Goal: Navigation & Orientation: Find specific page/section

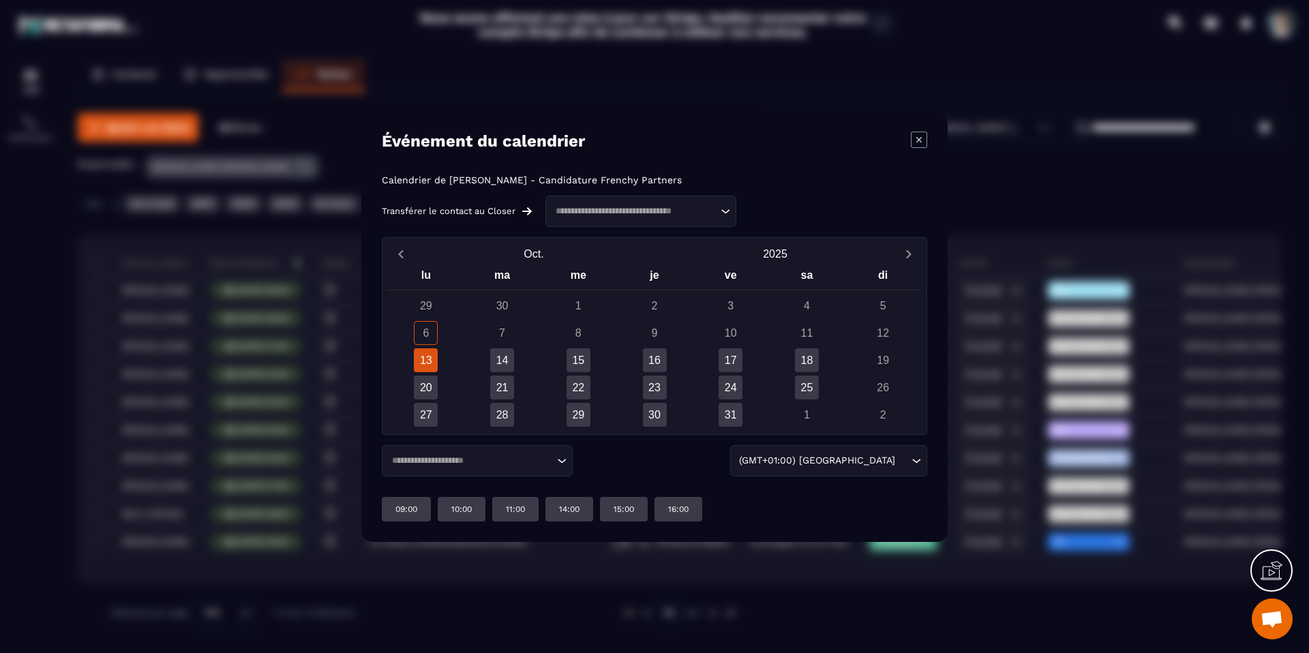
click at [431, 361] on div "13" at bounding box center [426, 360] width 24 height 24
click at [307, 357] on div "Modal window" at bounding box center [654, 326] width 1309 height 653
click at [307, 356] on div "Modal window" at bounding box center [654, 326] width 1309 height 653
drag, startPoint x: 902, startPoint y: 147, endPoint x: 930, endPoint y: 138, distance: 30.2
click at [903, 147] on div "Événement du calendrier" at bounding box center [654, 141] width 545 height 19
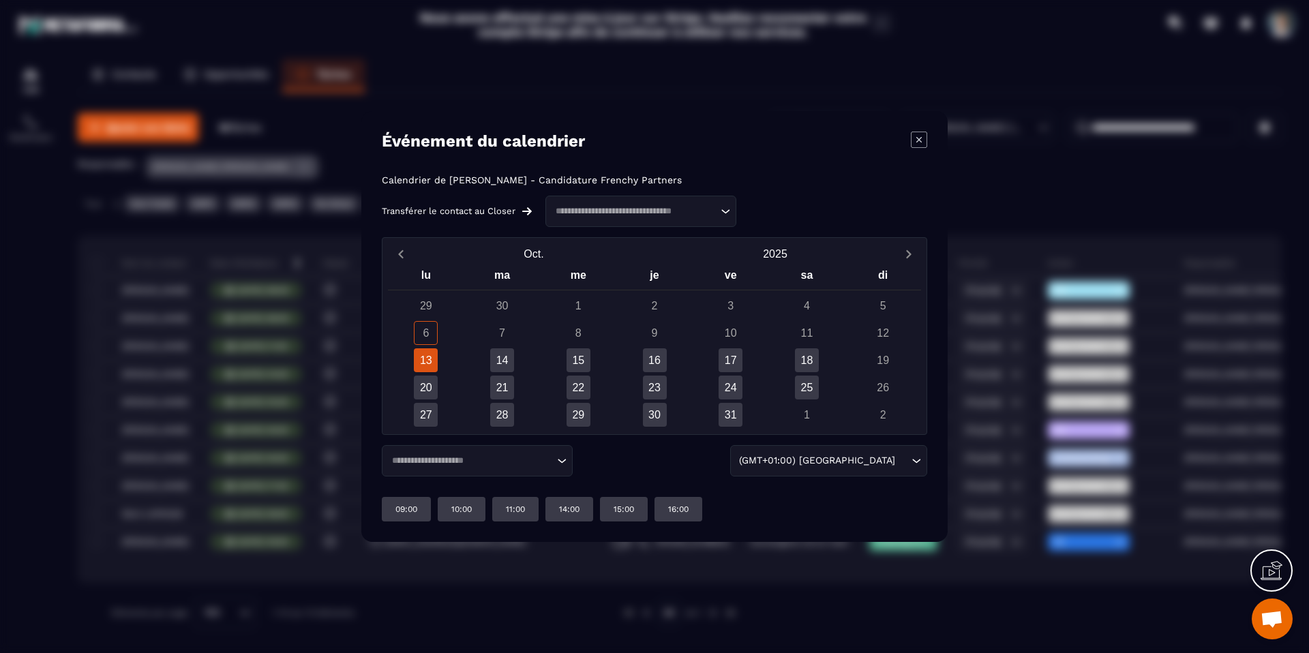
click at [930, 138] on div "Événement du calendrier Calendrier de [PERSON_NAME] - Candidature Frenchy Partn…" at bounding box center [654, 326] width 586 height 431
click at [916, 142] on icon "Modal window" at bounding box center [919, 140] width 16 height 16
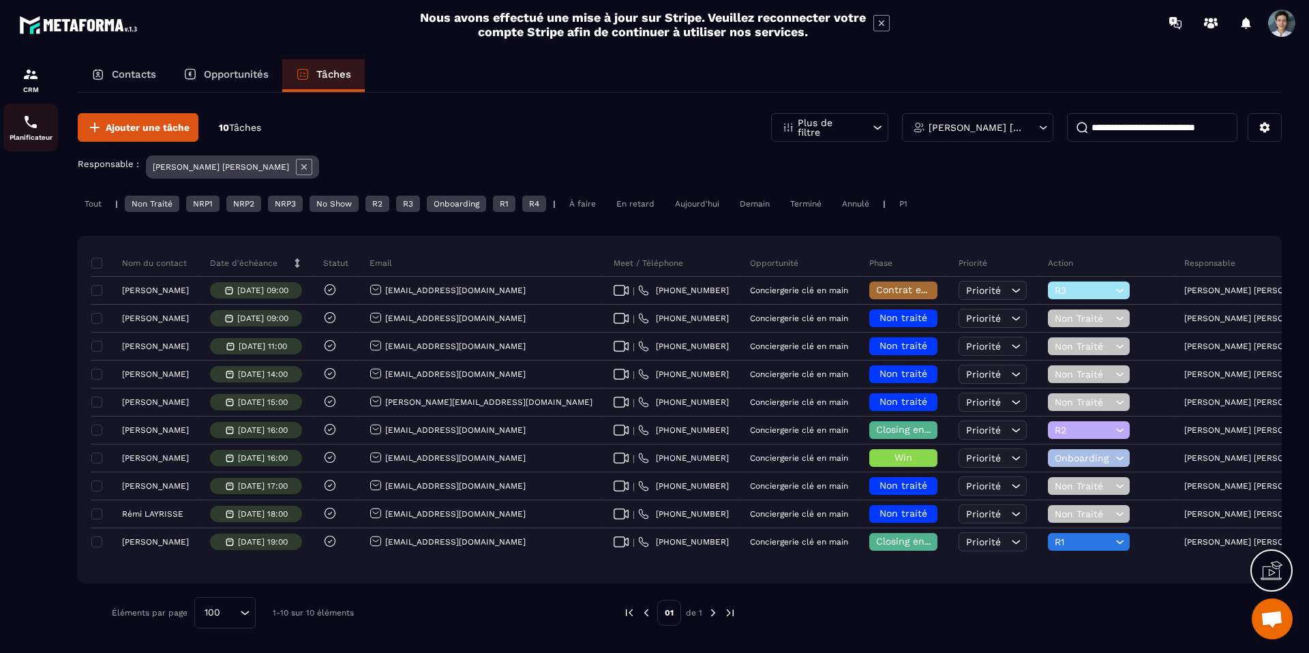
click at [46, 134] on p "Planificateur" at bounding box center [30, 137] width 55 height 7
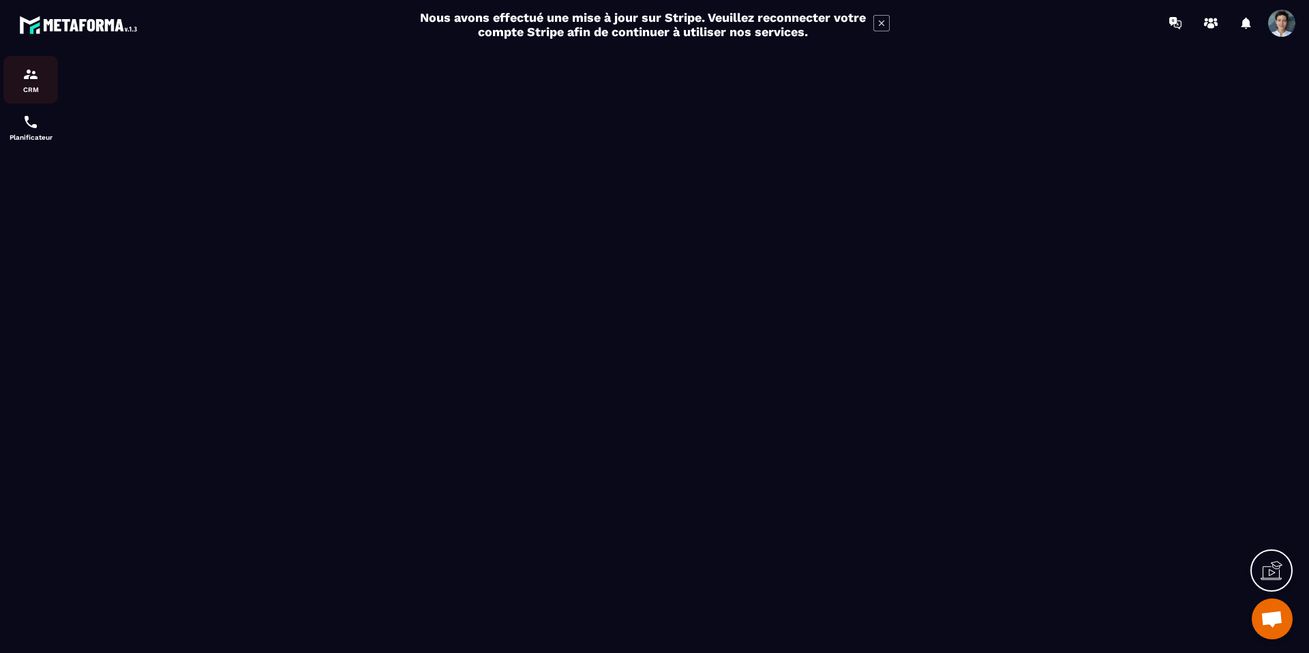
click at [12, 61] on link "CRM" at bounding box center [30, 80] width 55 height 48
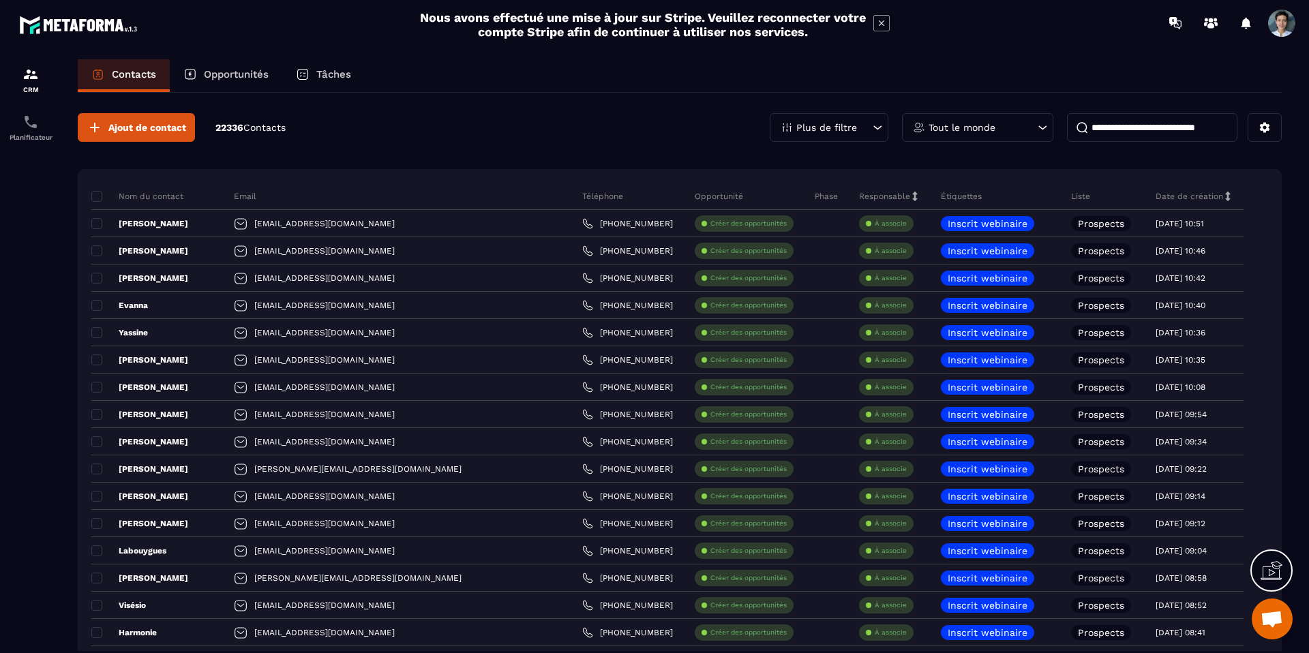
click at [343, 78] on p "Tâches" at bounding box center [333, 74] width 35 height 12
